Goal: Information Seeking & Learning: Obtain resource

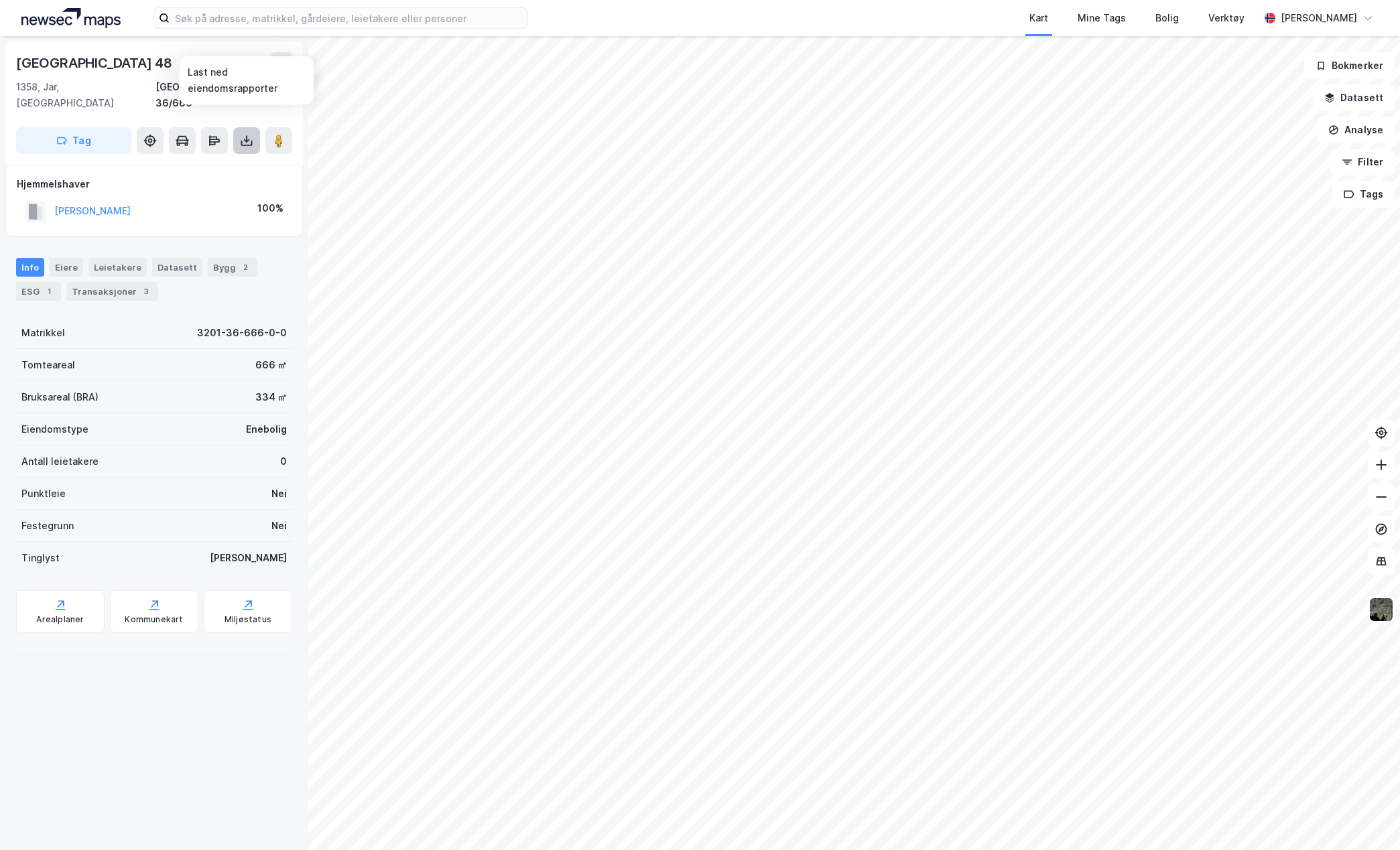
click at [245, 134] on icon at bounding box center [246, 140] width 13 height 13
click at [198, 162] on div "Last ned grunnbok" at bounding box center [181, 167] width 78 height 11
click at [128, 282] on div "Transaksjoner 3" at bounding box center [113, 292] width 92 height 19
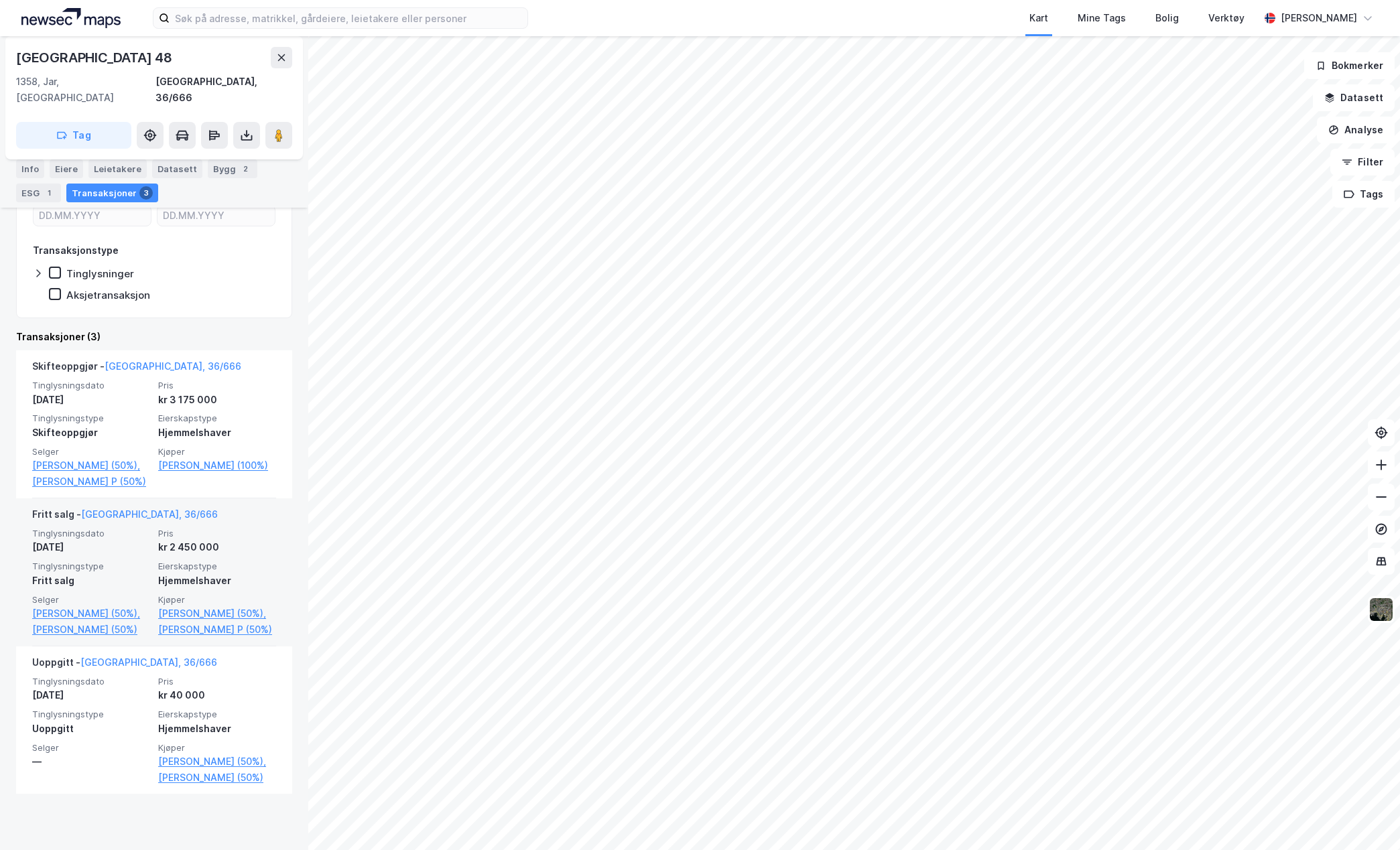
scroll to position [225, 0]
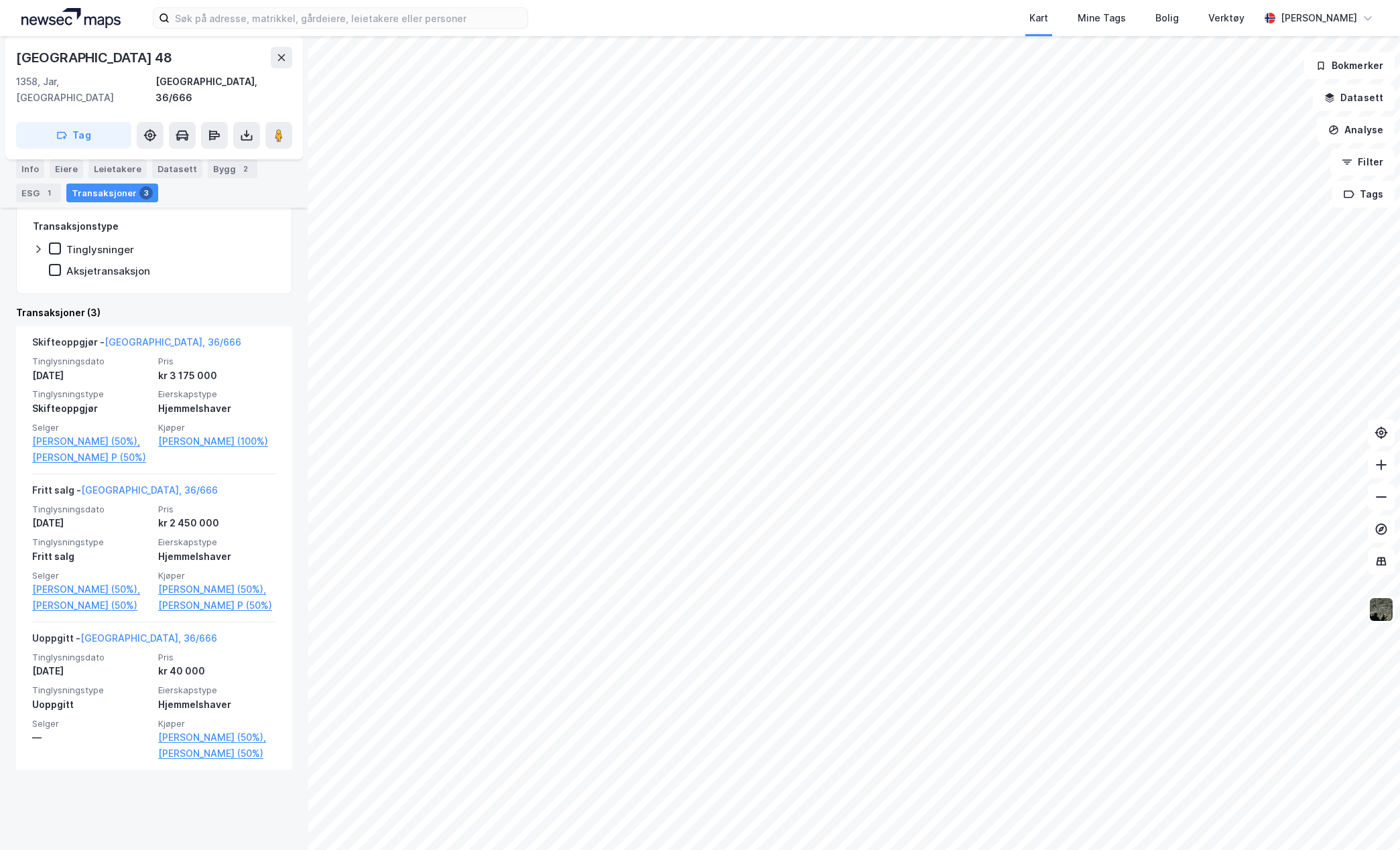
click at [480, 0] on html "Kart Mine Tags Bolig Verktøy [PERSON_NAME] Capralhaugen 48 1358, [GEOGRAPHIC_DA…" at bounding box center [700, 425] width 1400 height 850
click at [578, 0] on html "Kart Mine Tags Bolig Verktøy [PERSON_NAME] Capralhaugen 48 1358, [GEOGRAPHIC_DA…" at bounding box center [700, 425] width 1400 height 850
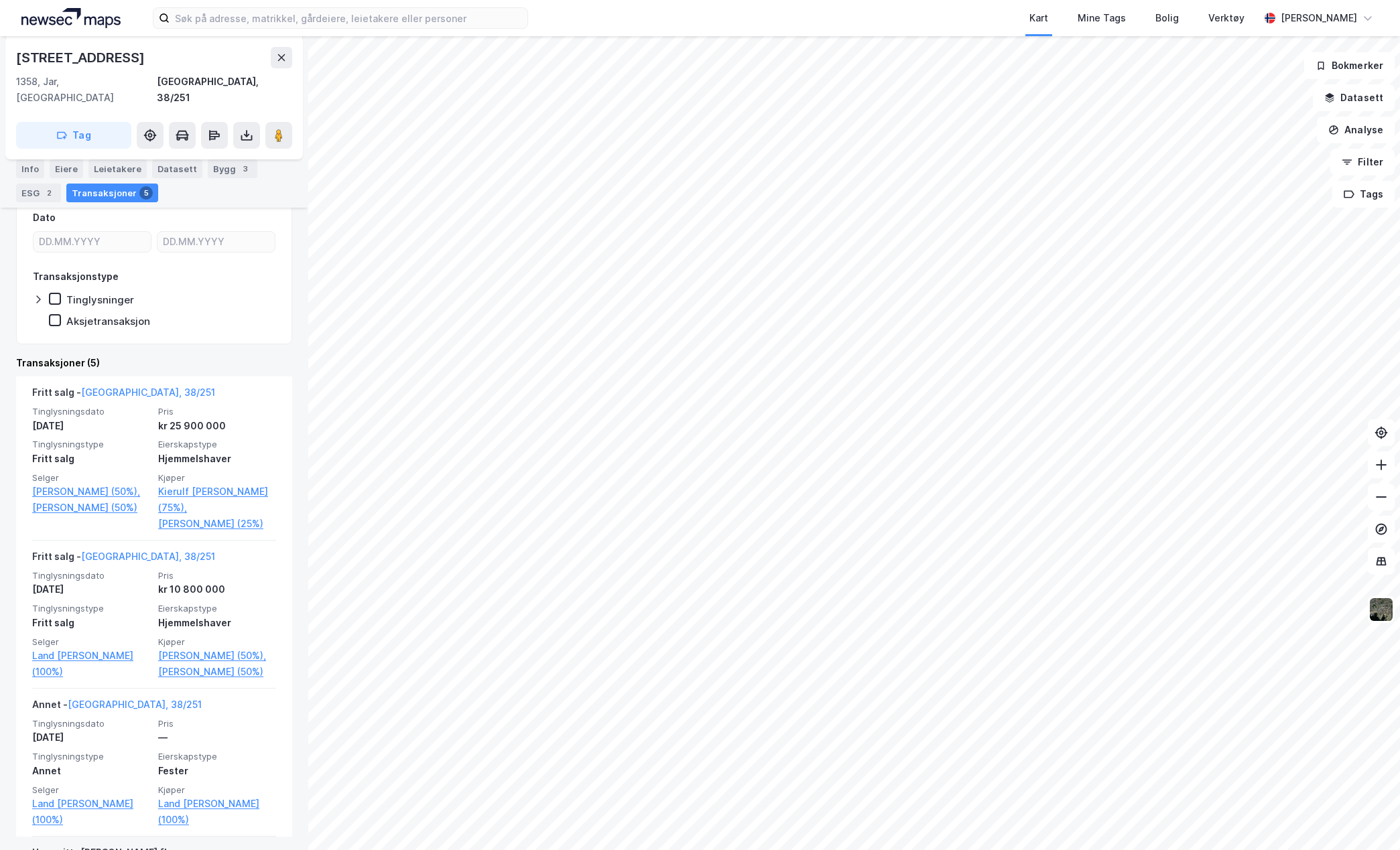
scroll to position [149, 0]
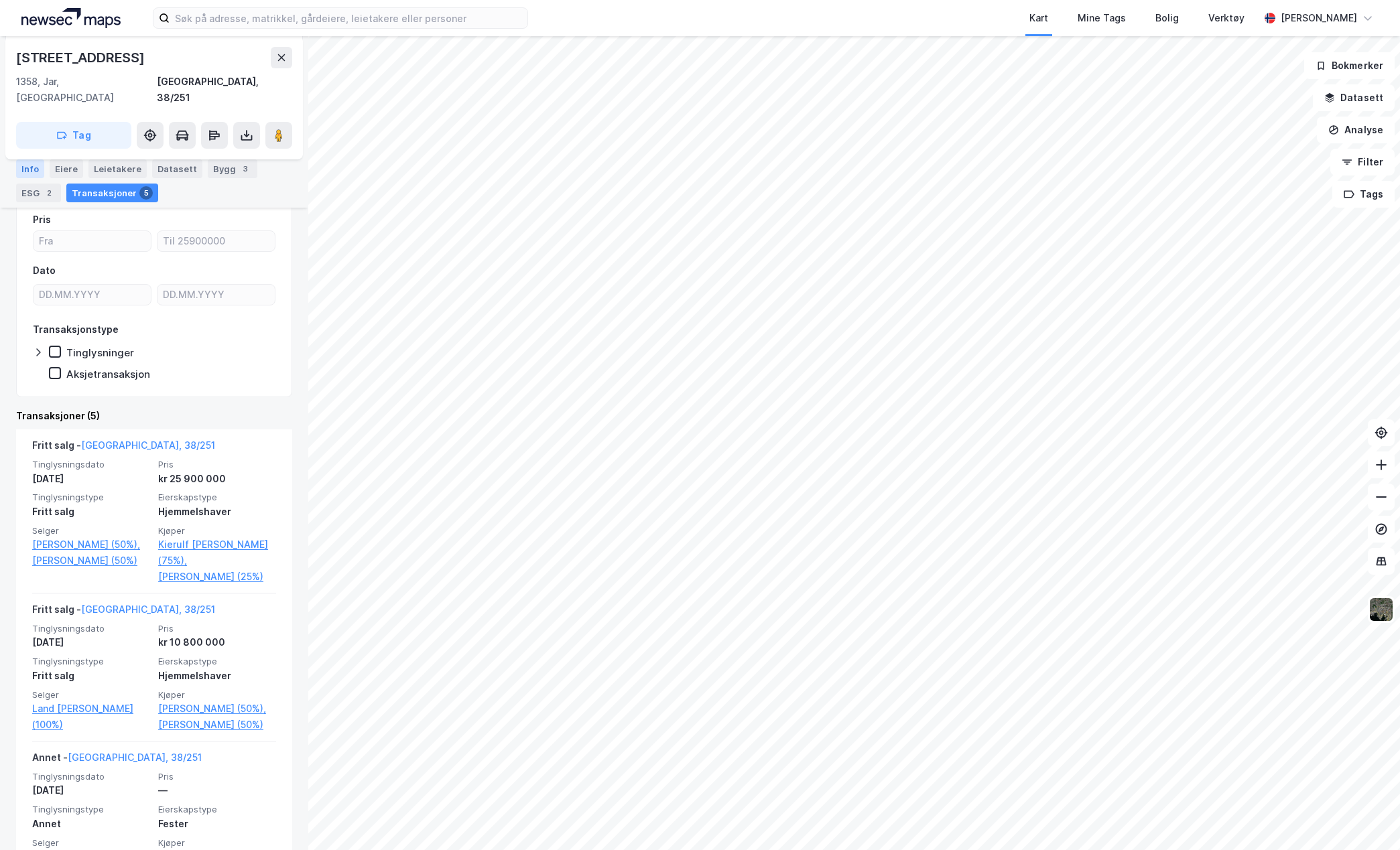
click at [33, 165] on div "Info" at bounding box center [30, 168] width 28 height 19
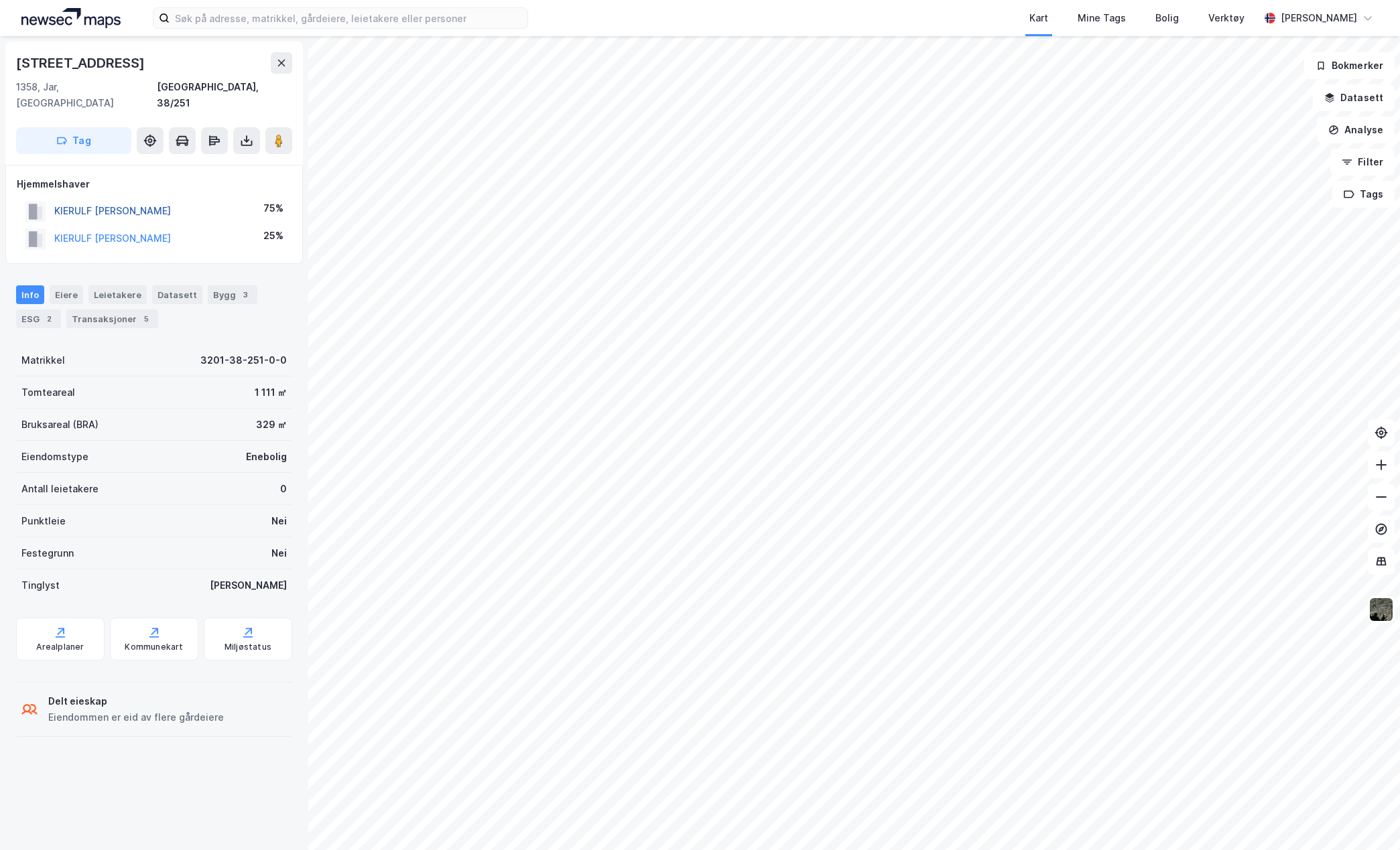
click at [0, 0] on button "KIERULF [PERSON_NAME]" at bounding box center [0, 0] width 0 height 0
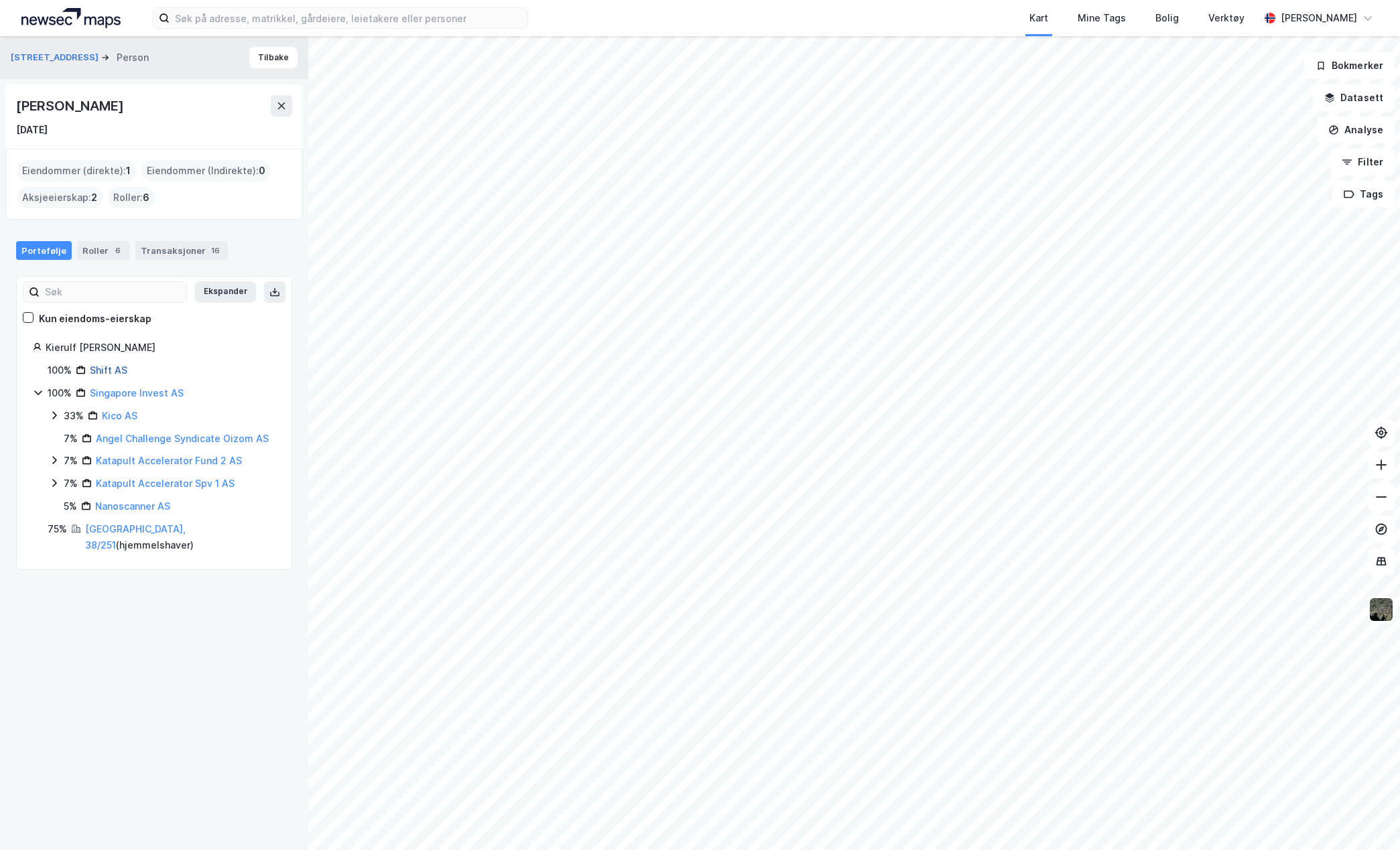
click at [105, 367] on link "Shift AS" at bounding box center [108, 370] width 38 height 11
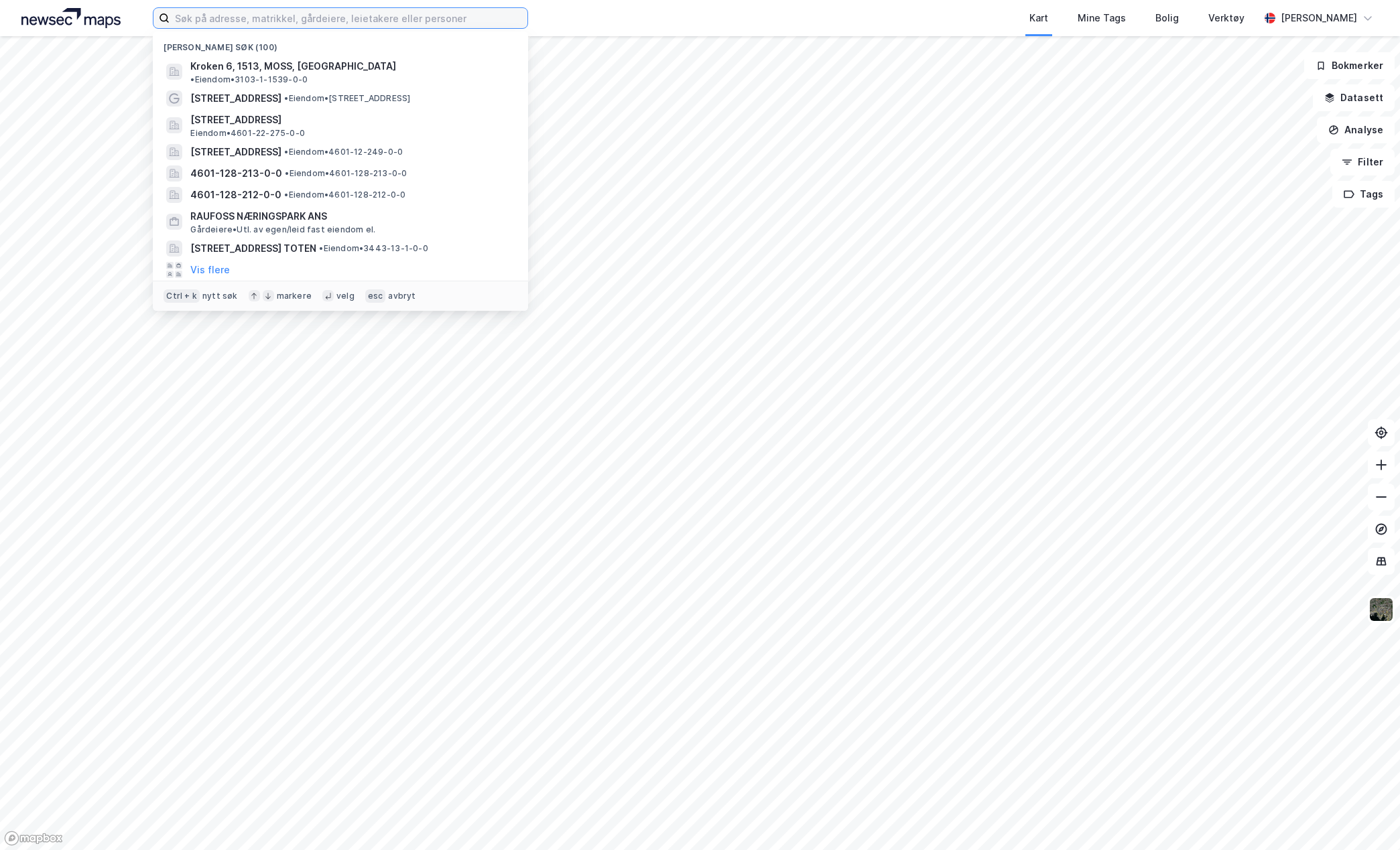
click at [404, 19] on input at bounding box center [348, 18] width 358 height 20
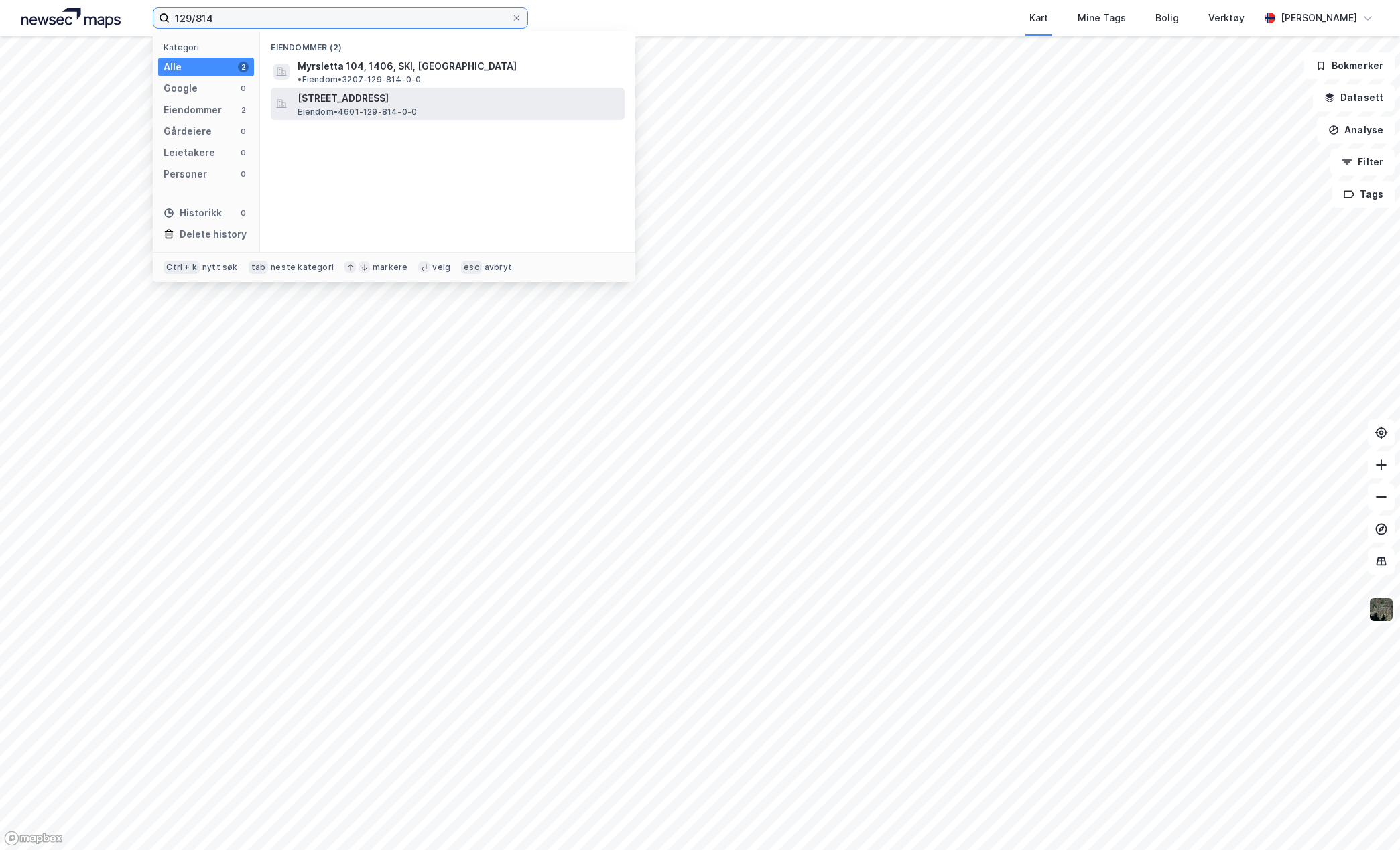
type input "129/814"
click at [377, 91] on span "Hillerenveien 114, 5174, MATHOPEN, BERGEN" at bounding box center [458, 98] width 321 height 16
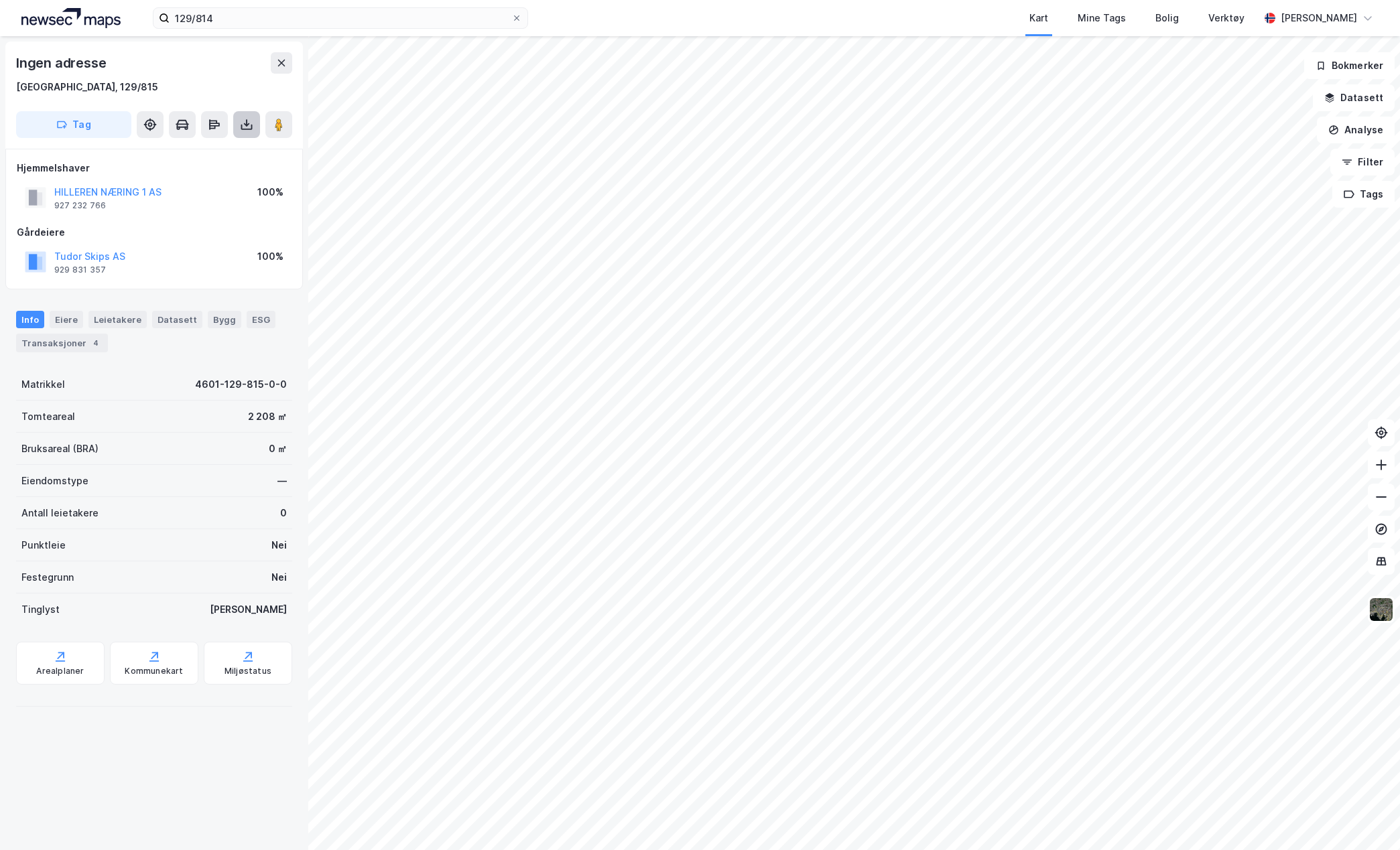
click at [249, 120] on icon at bounding box center [246, 125] width 13 height 13
click at [192, 149] on div "Last ned grunnbok" at bounding box center [181, 151] width 78 height 11
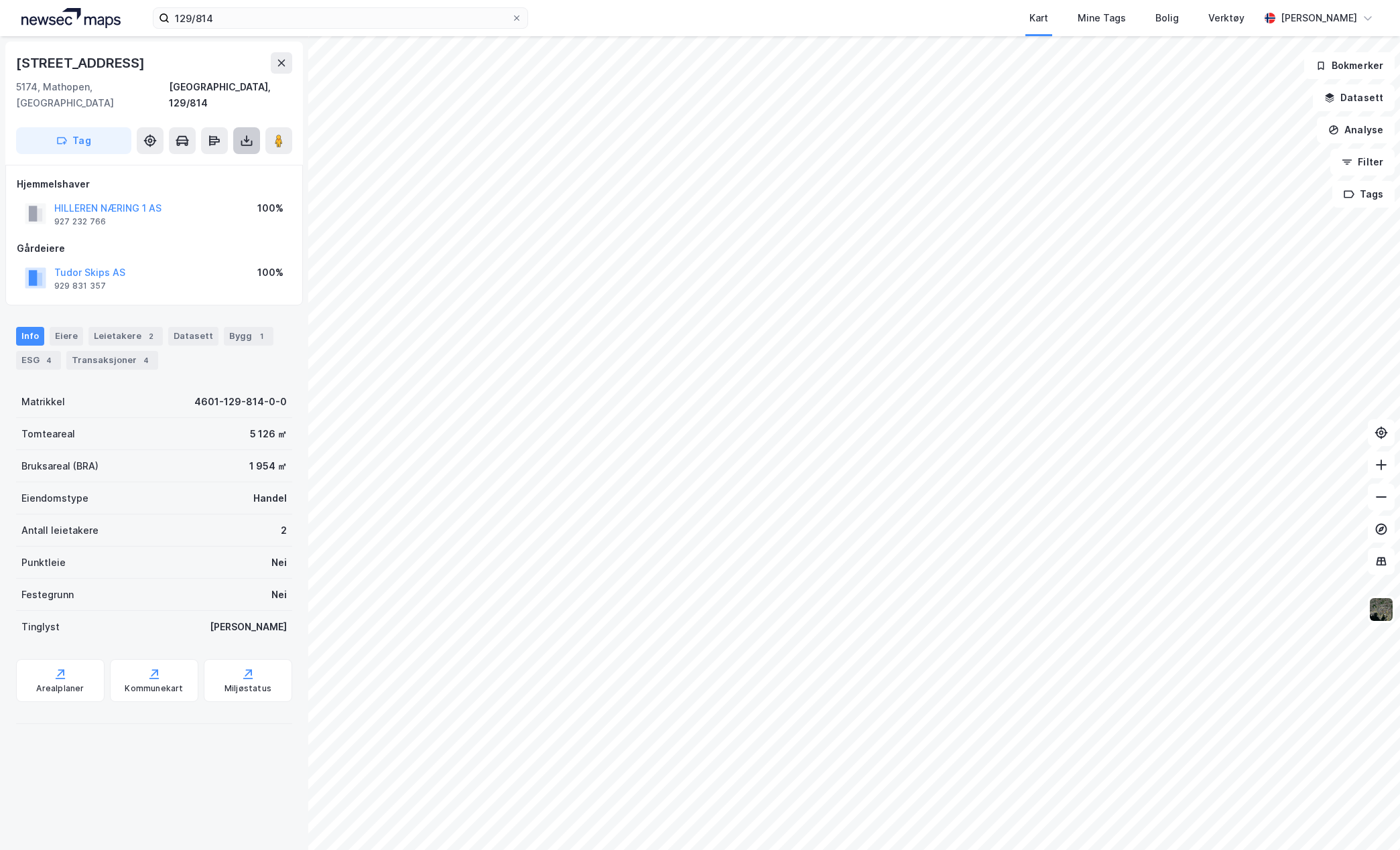
click at [244, 127] on button at bounding box center [246, 141] width 27 height 27
click at [172, 162] on div "Last ned grunnbok" at bounding box center [181, 167] width 78 height 11
